Goal: Task Accomplishment & Management: Manage account settings

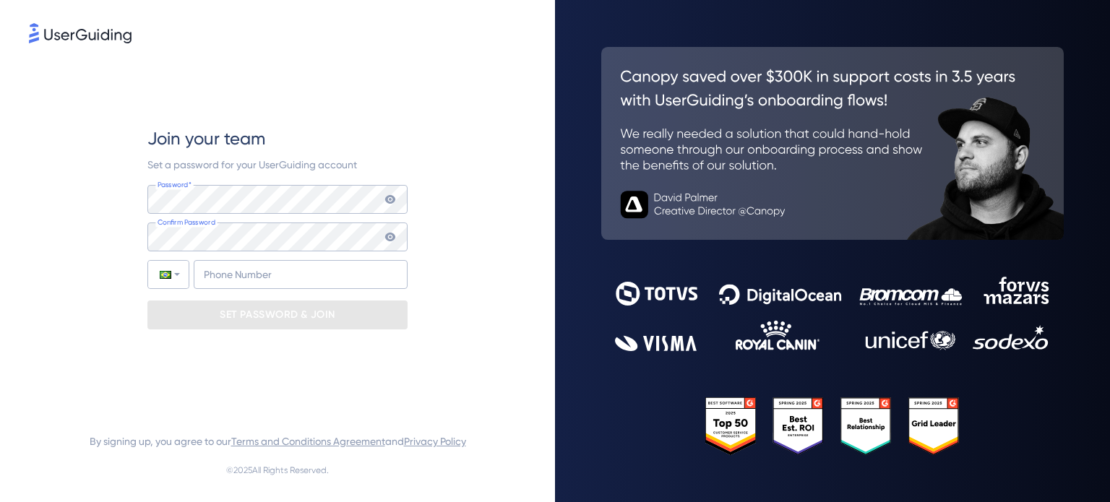
click at [387, 198] on keeper-lock "Open Keeper Popup" at bounding box center [387, 199] width 17 height 17
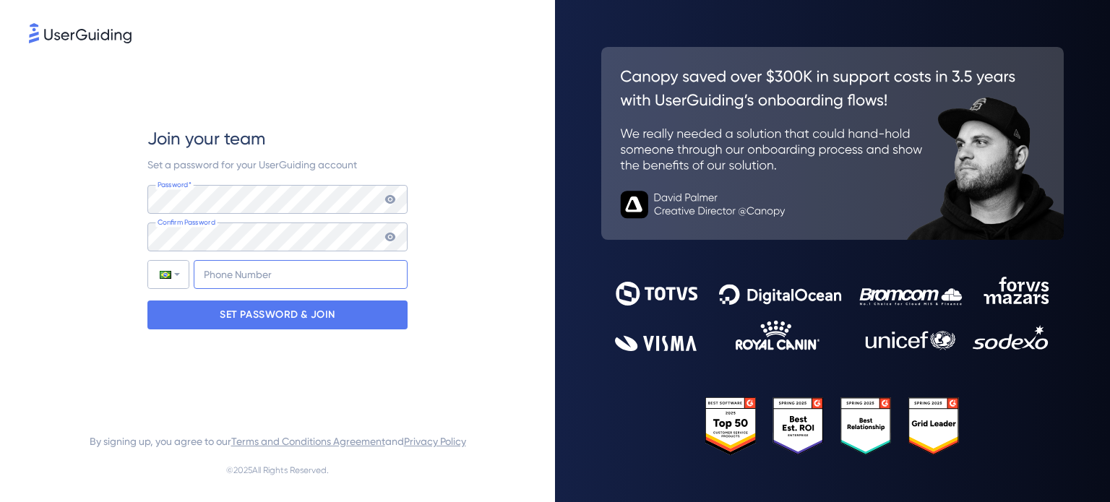
click at [241, 271] on input "+55" at bounding box center [301, 274] width 214 height 29
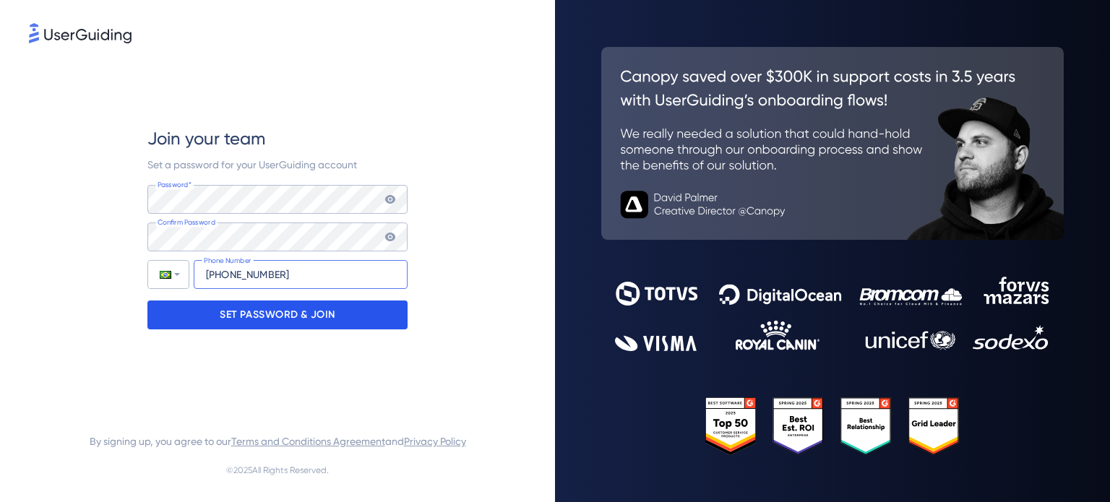
type input "[PHONE_NUMBER]"
click at [267, 314] on p "SET PASSWORD & JOIN" at bounding box center [278, 314] width 116 height 23
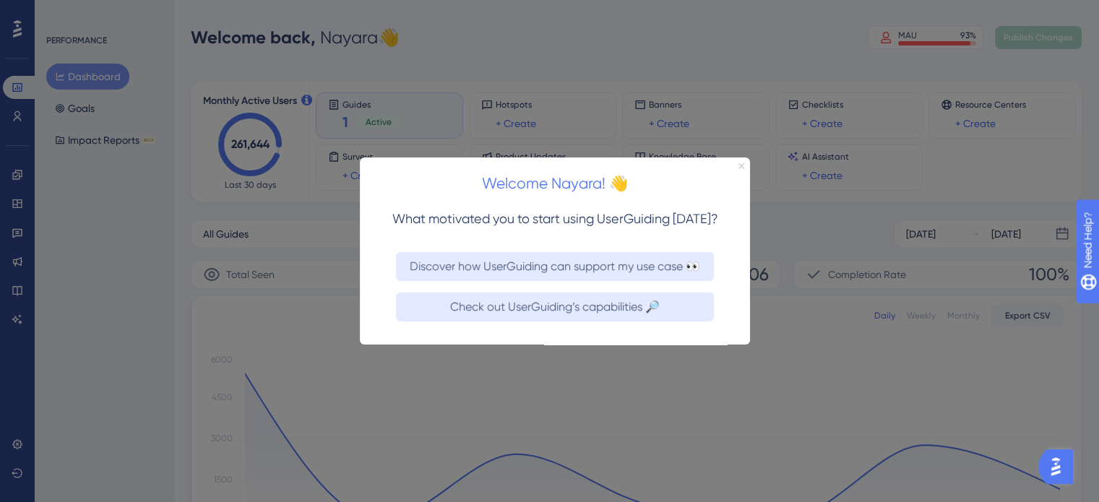
click at [740, 166] on icon "Close Preview" at bounding box center [741, 166] width 6 height 6
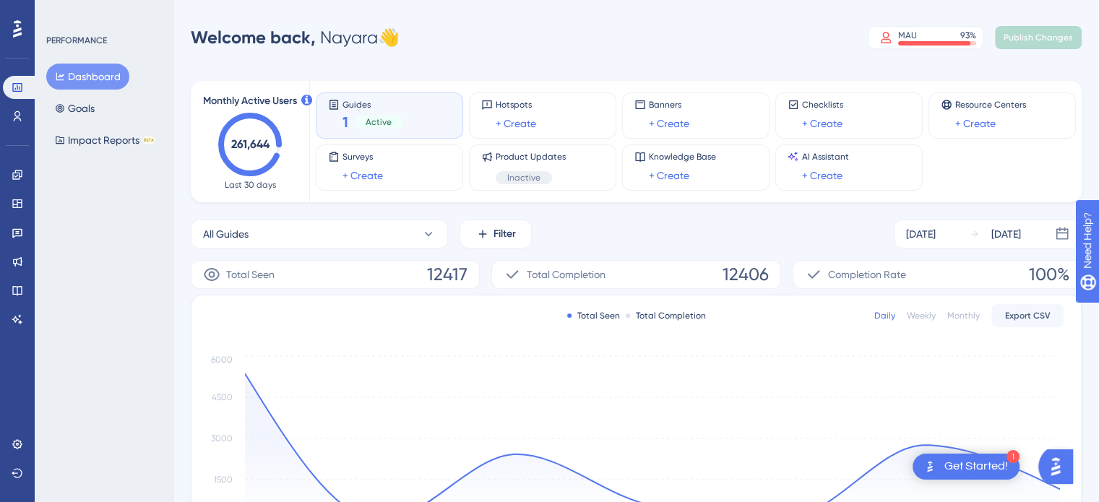
click at [403, 114] on div "Guides 1 Active" at bounding box center [389, 115] width 123 height 33
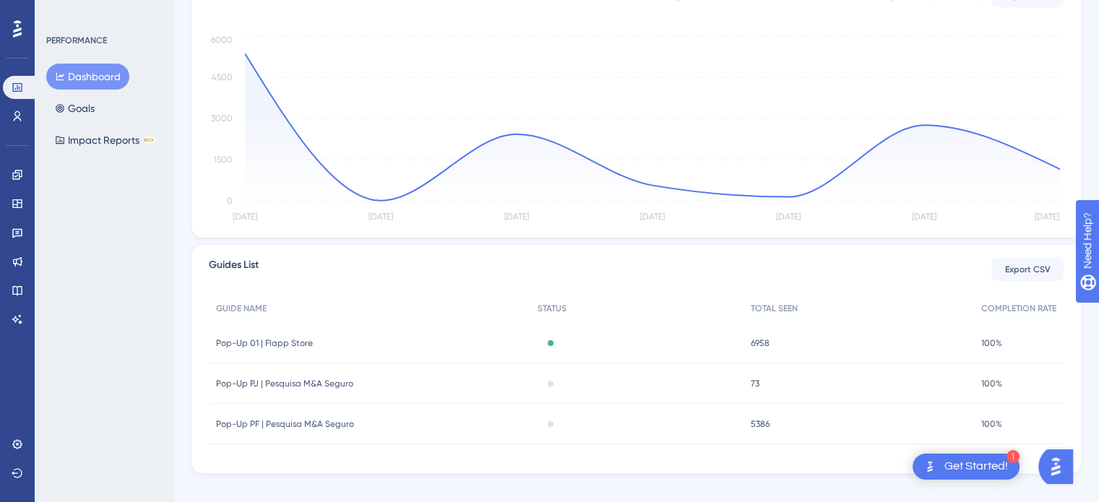
scroll to position [337, 0]
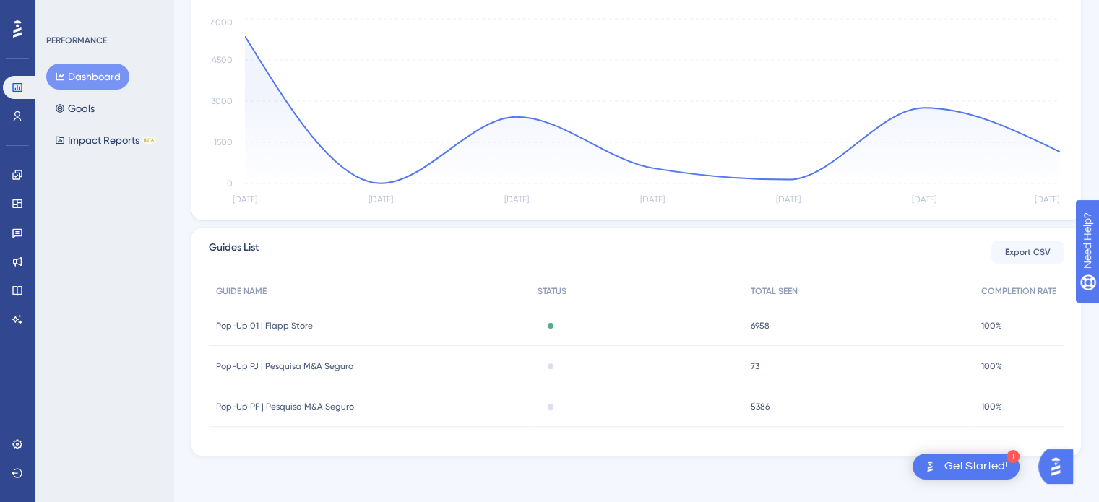
click at [300, 327] on span "Pop-Up 01 | Flapp Store" at bounding box center [264, 326] width 97 height 12
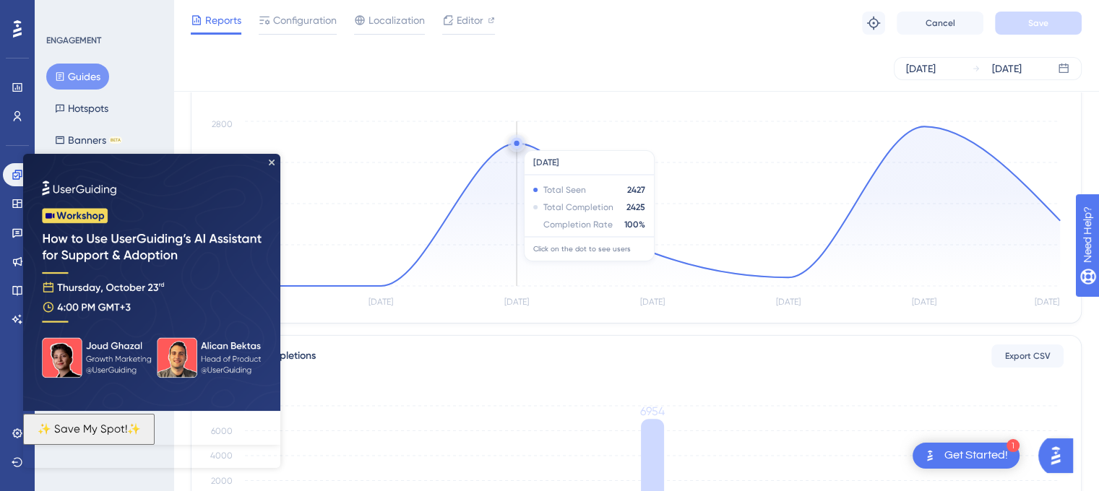
scroll to position [144, 0]
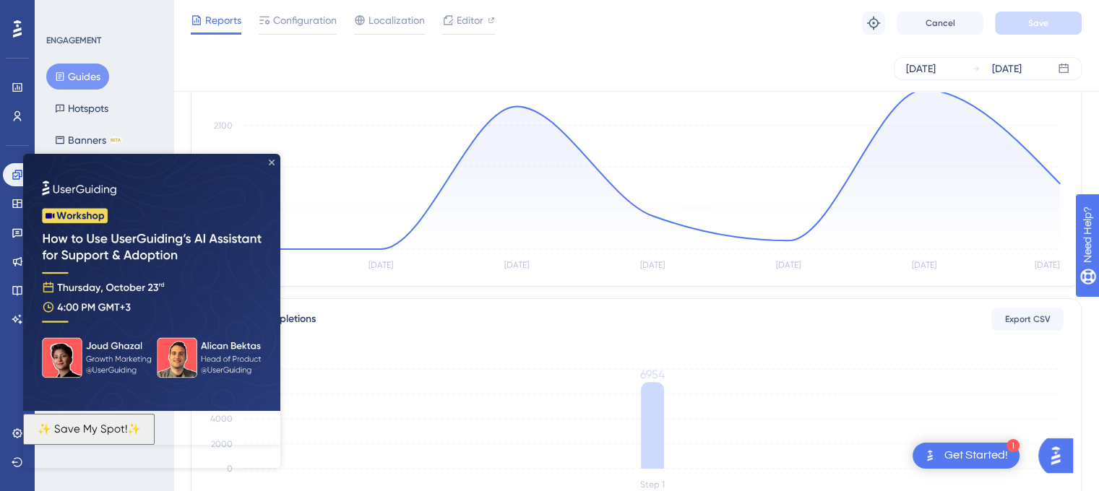
click at [270, 164] on icon "Close Preview" at bounding box center [272, 163] width 6 height 6
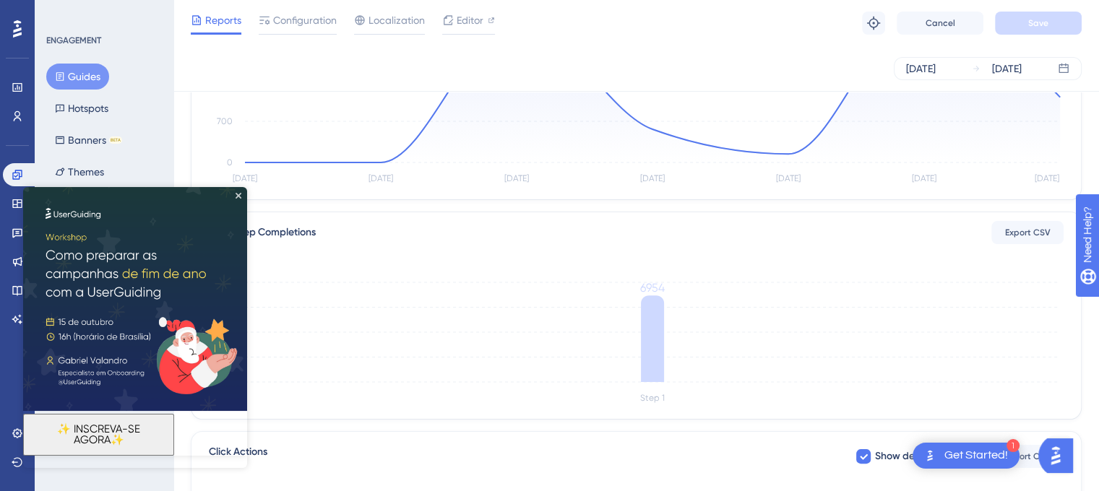
scroll to position [207, 0]
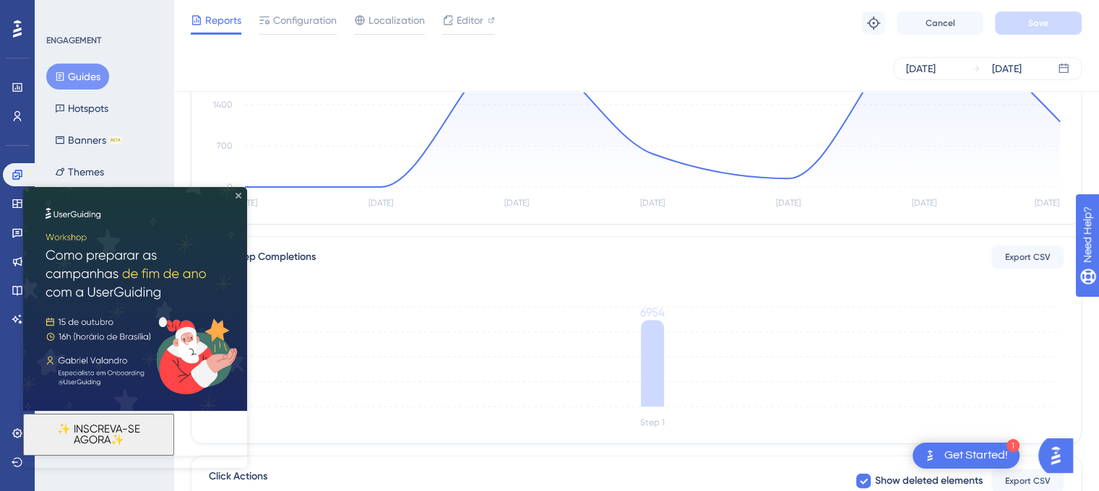
click at [237, 193] on icon "Close Preview" at bounding box center [239, 196] width 6 height 6
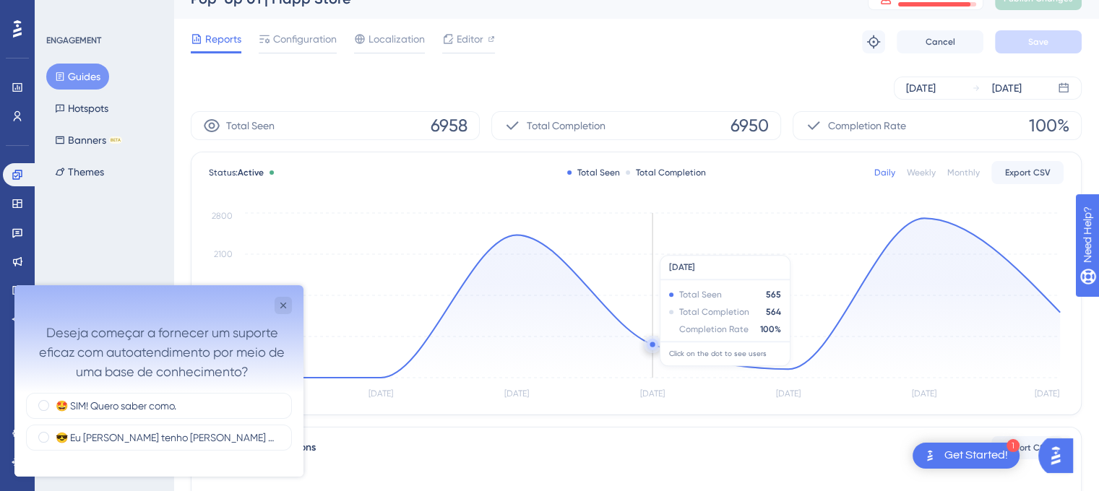
scroll to position [0, 0]
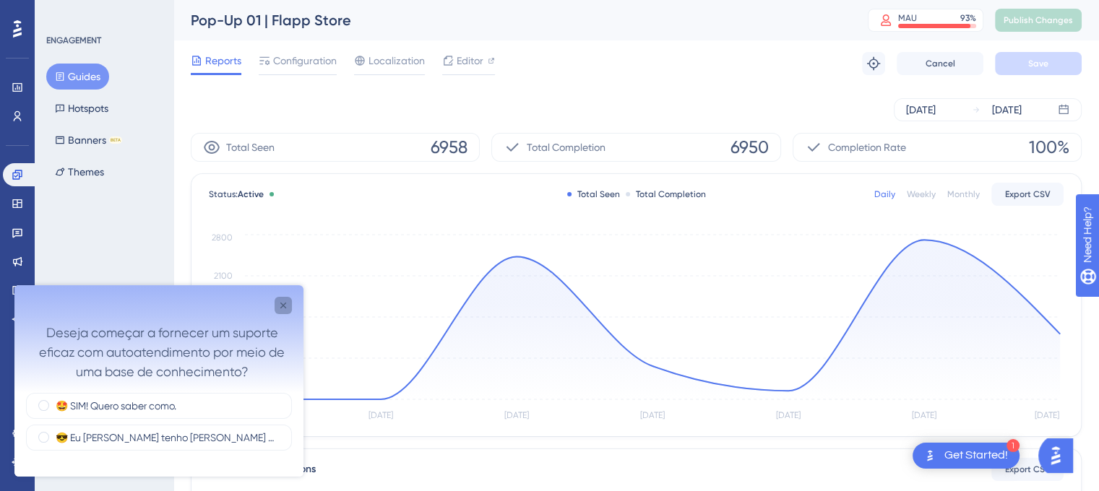
click at [282, 304] on icon "Close survey" at bounding box center [283, 306] width 6 height 6
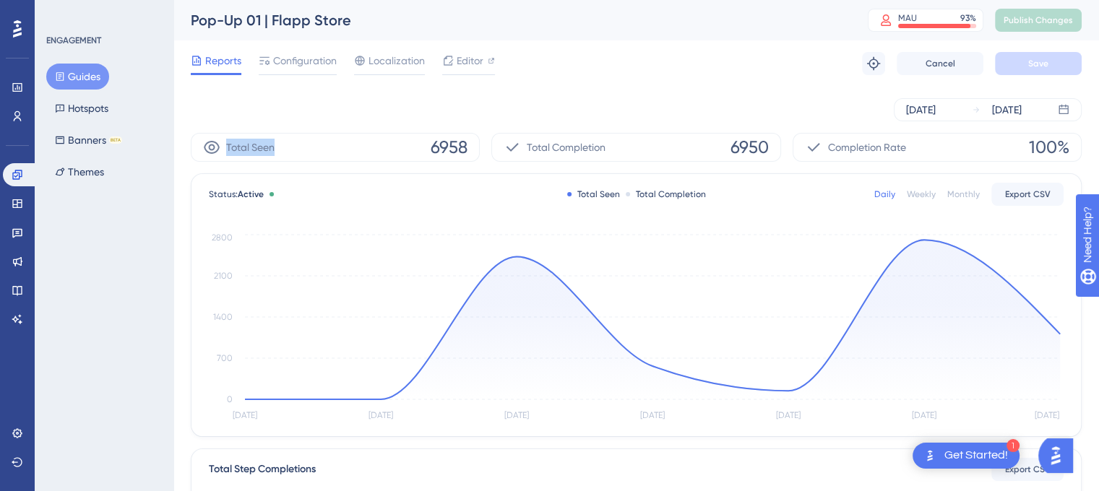
drag, startPoint x: 312, startPoint y: 146, endPoint x: 223, endPoint y: 142, distance: 89.0
click at [223, 142] on div "Total Seen 6958" at bounding box center [335, 147] width 289 height 29
copy span "Total Seen"
drag, startPoint x: 615, startPoint y: 144, endPoint x: 527, endPoint y: 145, distance: 88.1
click at [527, 145] on div "Total Completion 6950" at bounding box center [635, 147] width 289 height 29
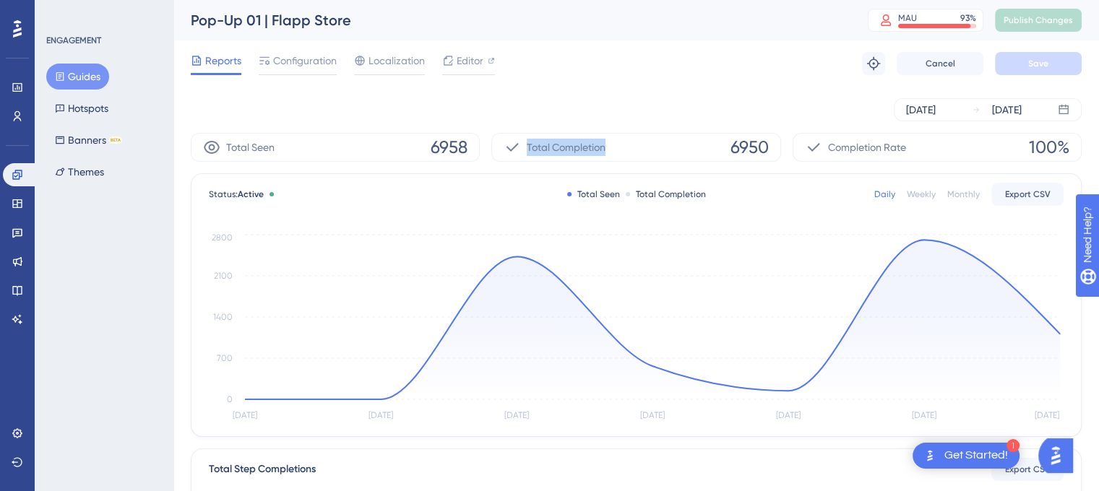
copy span "Total Completion"
click at [675, 72] on div "Reports Configuration Localization Editor Troubleshoot Cancel Save" at bounding box center [636, 63] width 891 height 46
click at [312, 61] on span "Configuration" at bounding box center [305, 60] width 64 height 17
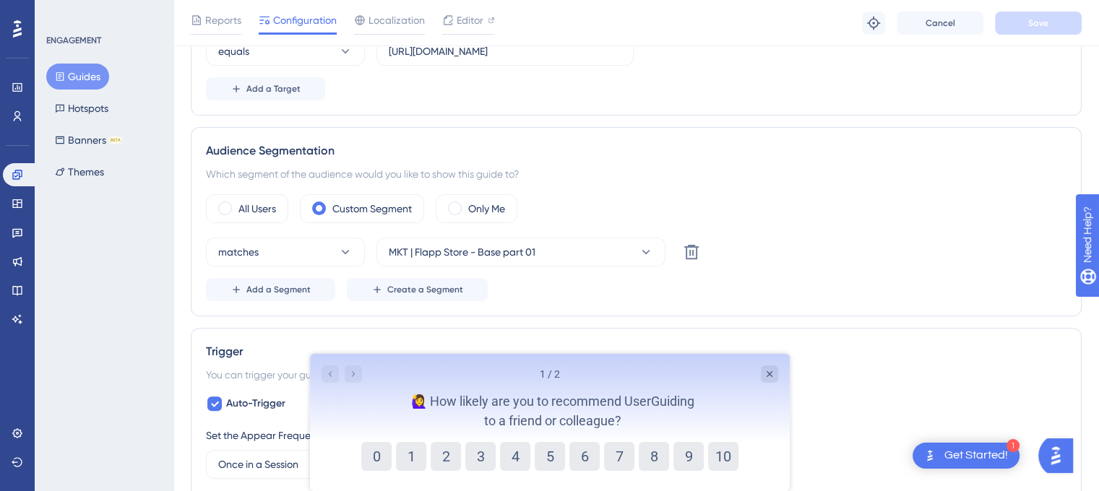
scroll to position [506, 0]
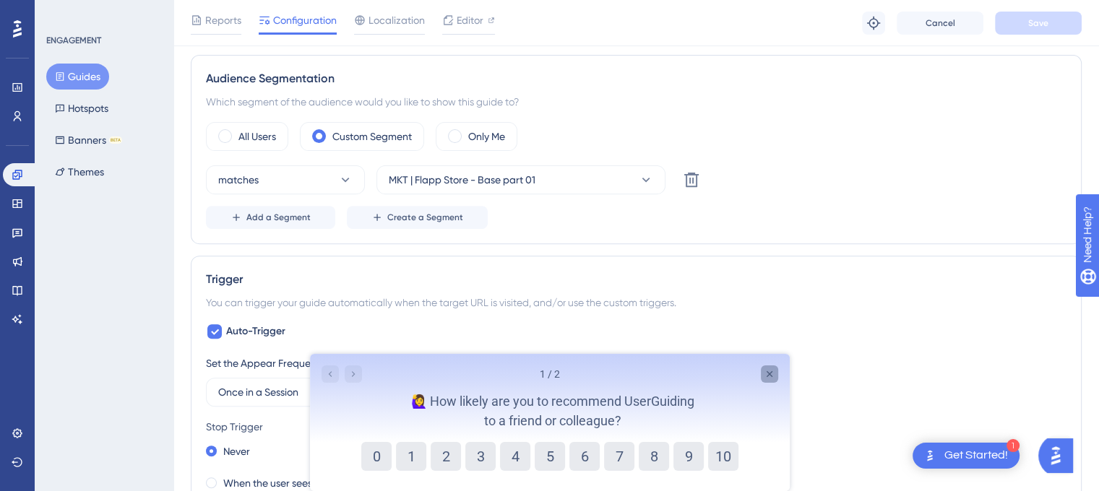
click at [769, 376] on icon "Close survey" at bounding box center [769, 374] width 12 height 12
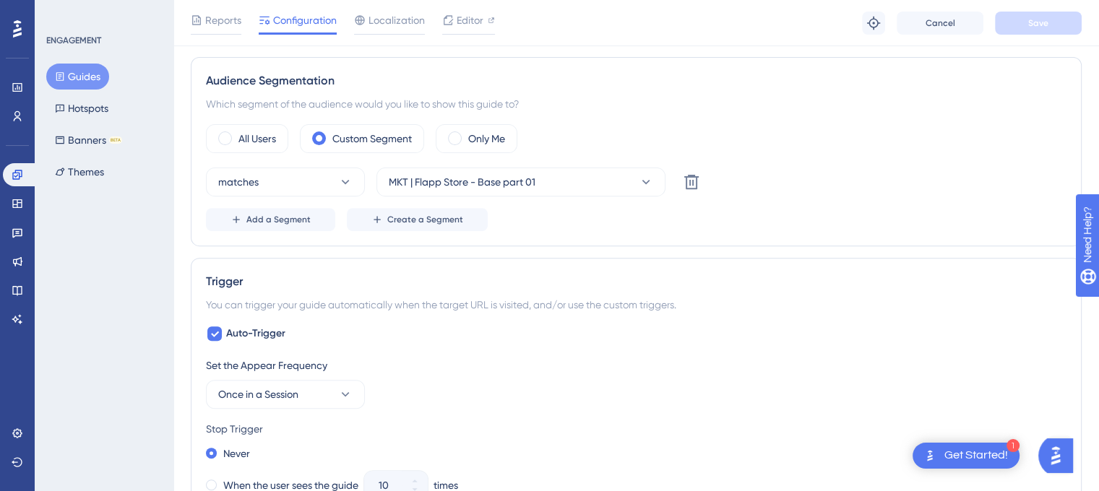
scroll to position [478, 0]
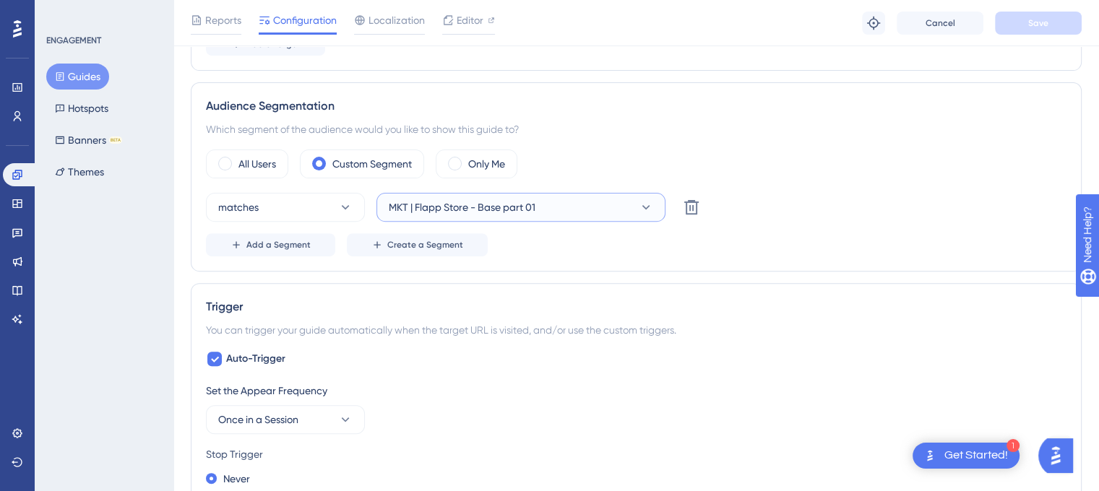
click at [623, 205] on button "MKT | Flapp Store - Base part 01" at bounding box center [520, 207] width 289 height 29
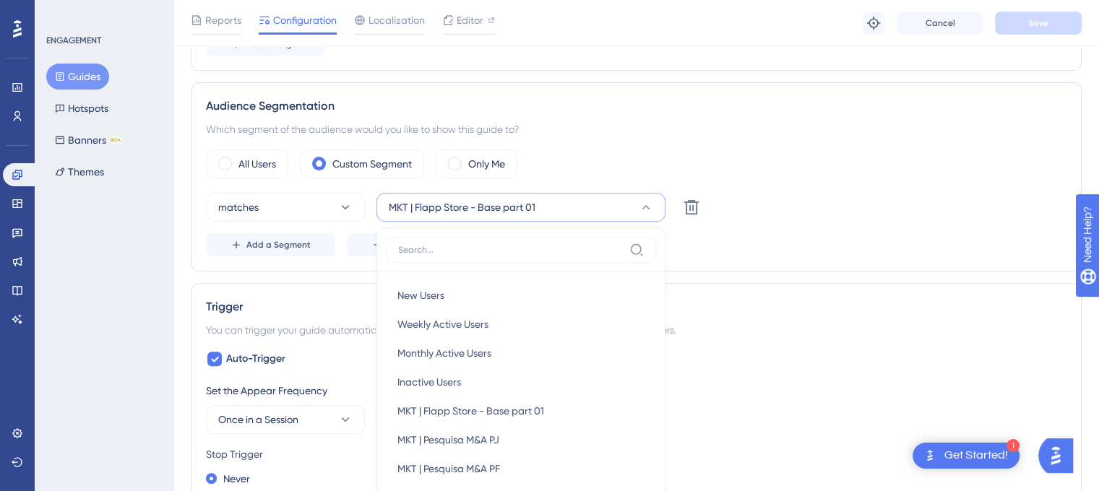
scroll to position [598, 0]
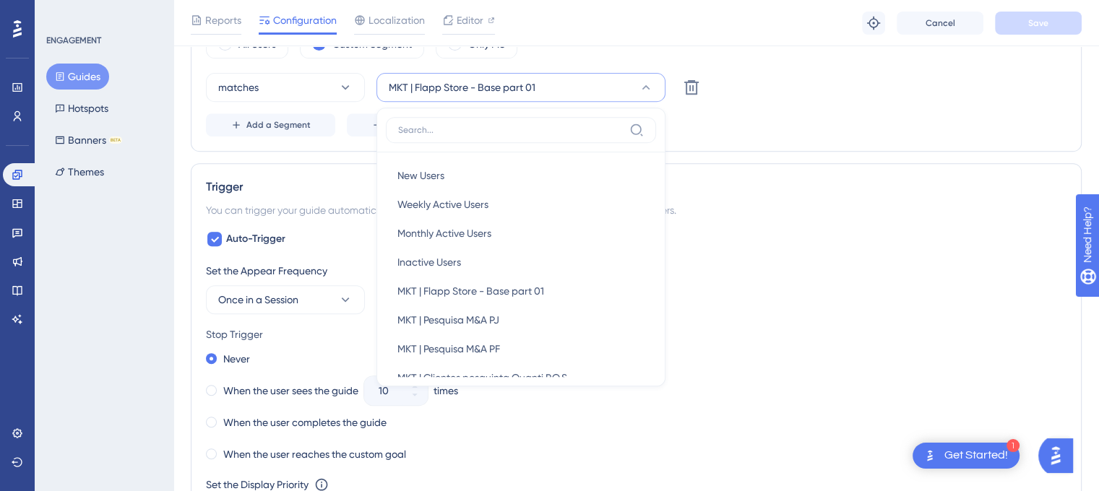
click at [850, 188] on div "Trigger" at bounding box center [636, 186] width 860 height 17
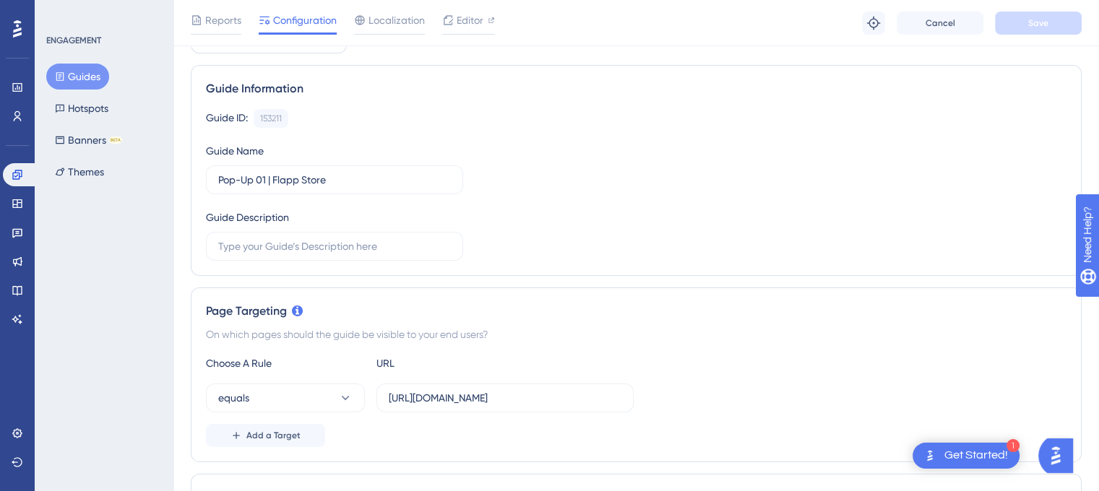
scroll to position [0, 0]
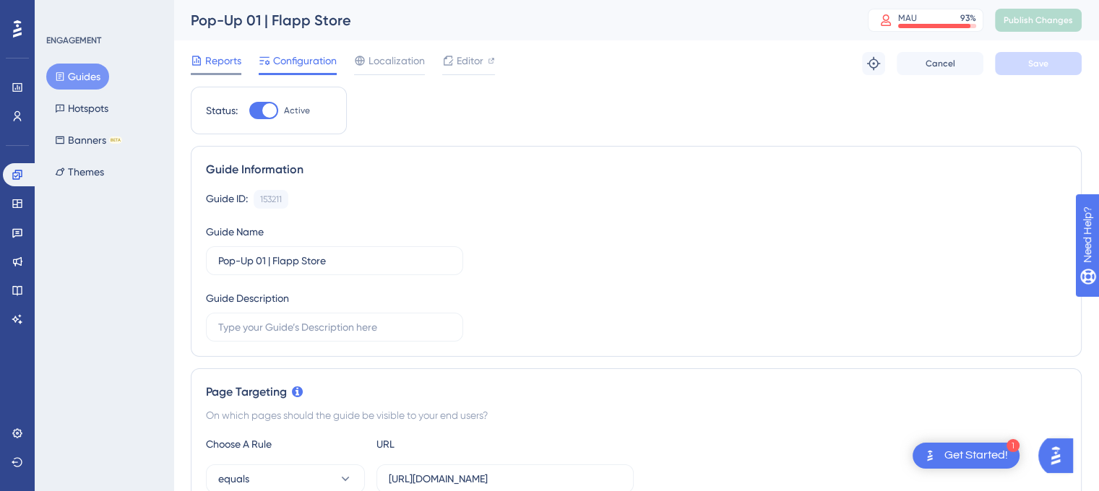
click at [217, 59] on span "Reports" at bounding box center [223, 60] width 36 height 17
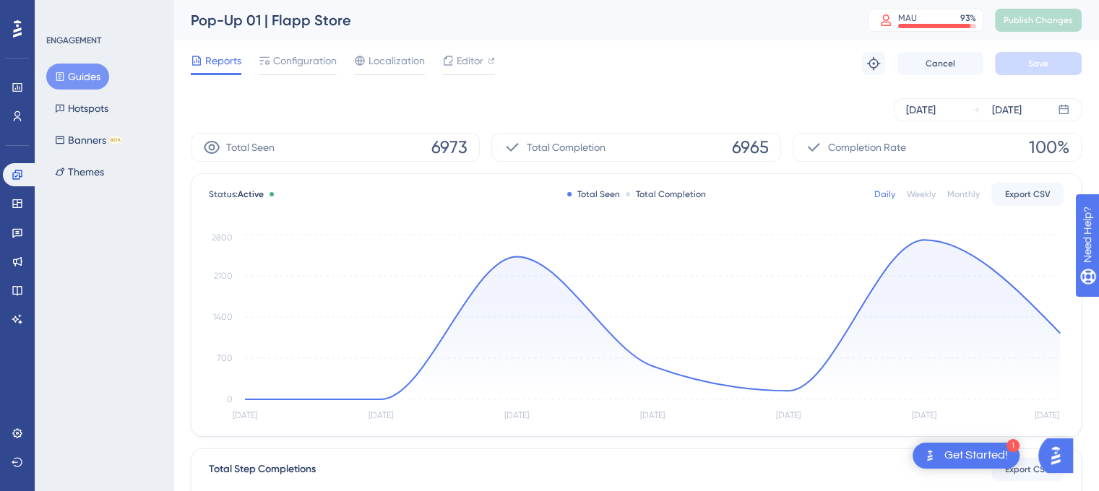
click at [638, 194] on div "Total Completion" at bounding box center [666, 195] width 80 height 12
click at [628, 194] on div at bounding box center [628, 194] width 4 height 4
click at [627, 193] on div at bounding box center [628, 194] width 4 height 4
click at [922, 193] on div "Weekly" at bounding box center [921, 195] width 29 height 12
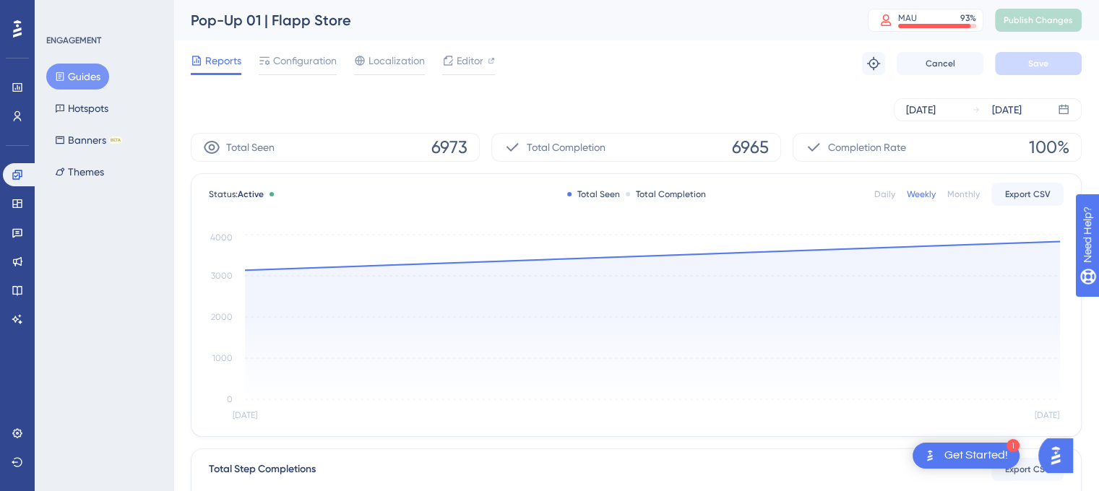
click at [888, 193] on div "Daily" at bounding box center [884, 195] width 21 height 12
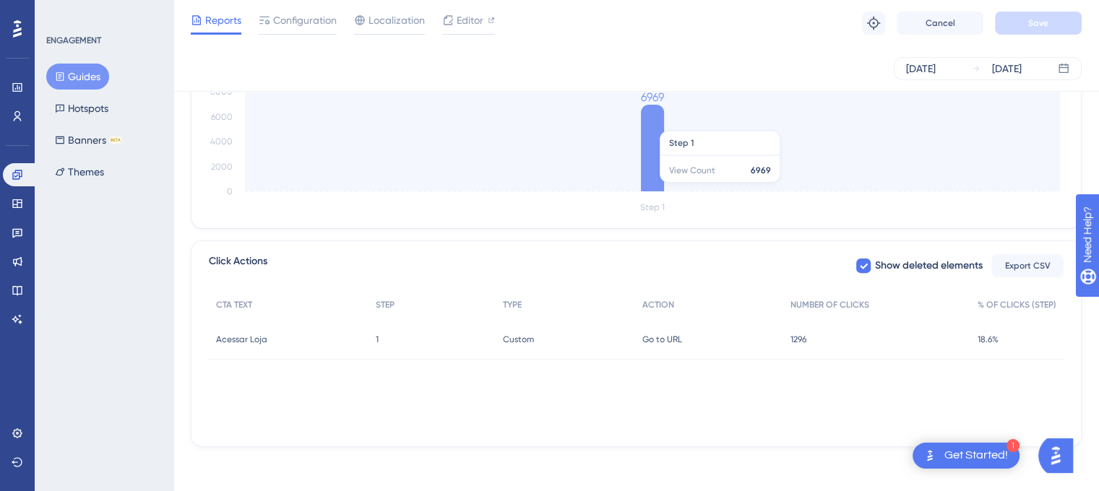
scroll to position [423, 0]
